Goal: Task Accomplishment & Management: Use online tool/utility

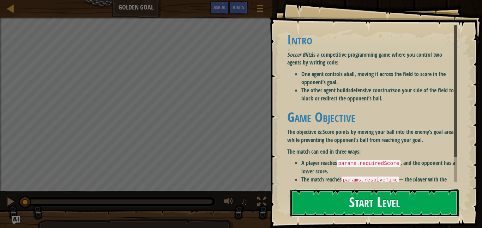
click at [302, 193] on button "Start Level" at bounding box center [374, 203] width 168 height 28
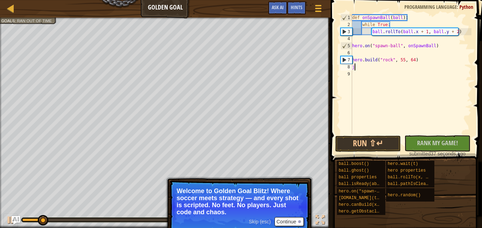
scroll to position [3, 0]
type textarea "jicicinjwpr999r"
click at [353, 83] on div "def onSpawnBall ( ball ) : while True : ball . rollTo ( ball . x + 1 , ball . y…" at bounding box center [411, 81] width 121 height 134
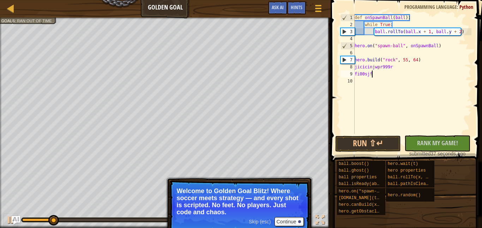
scroll to position [3, 4]
type textarea "fi00sjfiohv"
click at [334, 83] on span at bounding box center [406, 71] width 157 height 183
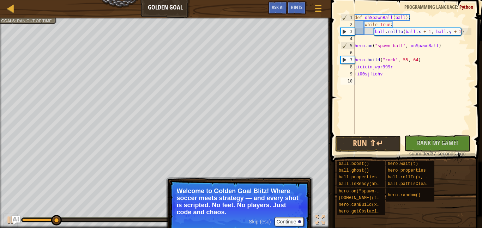
click at [0, 0] on div at bounding box center [0, 0] width 0 height 0
click at [0, 0] on div "hero. c anBuild(x, y) press enter ball.pathIs C [PERSON_NAME](x, y) press enter…" at bounding box center [0, 0] width 0 height 0
click at [348, 0] on body "Ladder Golden Goal Game Menu Done Hints Ask AI 1 הההההההההההההההההההההההההההההה…" at bounding box center [241, 0] width 482 height 0
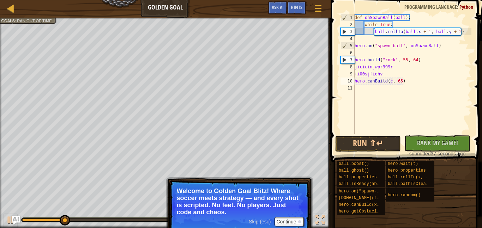
type textarea "hero.canBuild(cf, 65)"
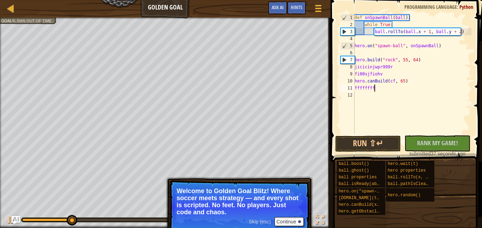
type textarea "ffffffffffffff"
type textarea "ffqwertyuidcfvbnmfgbh"
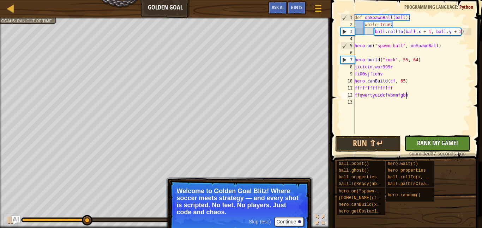
click at [441, 142] on span "Rank My Game!" at bounding box center [437, 143] width 41 height 9
click at [447, 145] on div "No New Code to Rank Rank My Game! Submitting... Submitted for Ranking Failed to…" at bounding box center [434, 143] width 66 height 16
click at [452, 146] on div "No New Code to Rank Rank My Game! Submitting... Submitted for Ranking Failed to…" at bounding box center [434, 143] width 66 height 16
click at [448, 150] on div "No New Code to Rank Rank My Game! Submitting... Submitted for Ranking Failed to…" at bounding box center [434, 143] width 66 height 16
click at [449, 151] on div "No New Code to Rank Rank My Game! Submitting... Submitted for Ranking Failed to…" at bounding box center [434, 143] width 66 height 16
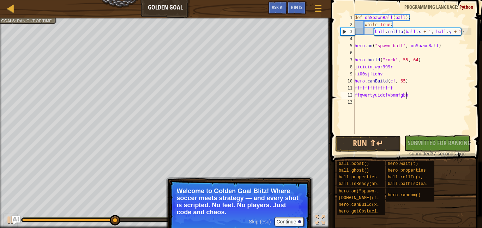
click at [350, 103] on div "13" at bounding box center [347, 102] width 14 height 7
type textarea ",vmkmkkk"
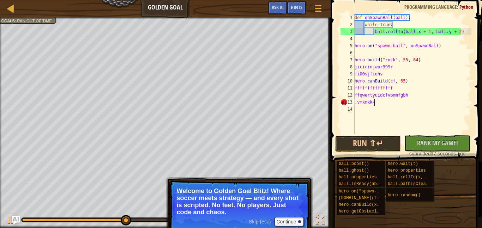
click at [351, 112] on div "14" at bounding box center [347, 109] width 14 height 7
type textarea "m jjdtheigdid"
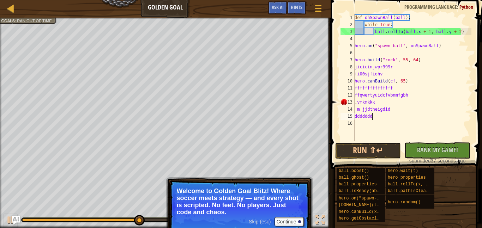
scroll to position [3, 2]
type textarea "dddddddc"
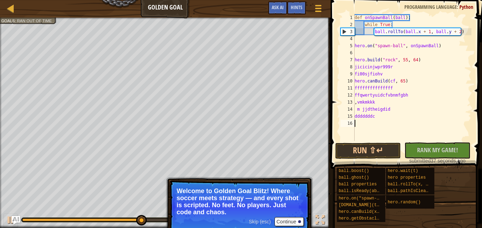
click at [347, 126] on div "16" at bounding box center [347, 123] width 14 height 7
type textarea "d"
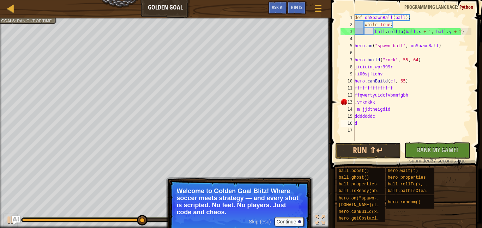
click at [352, 125] on div "16" at bounding box center [347, 123] width 14 height 7
type textarea "dddva"
click at [352, 140] on div "18" at bounding box center [347, 137] width 14 height 7
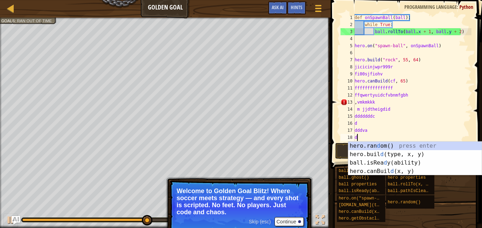
scroll to position [3, 0]
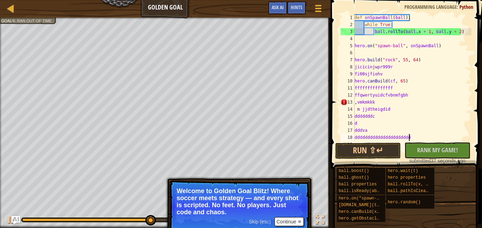
type textarea "dddddddddddddddddddddddddd"
